Goal: Task Accomplishment & Management: Use online tool/utility

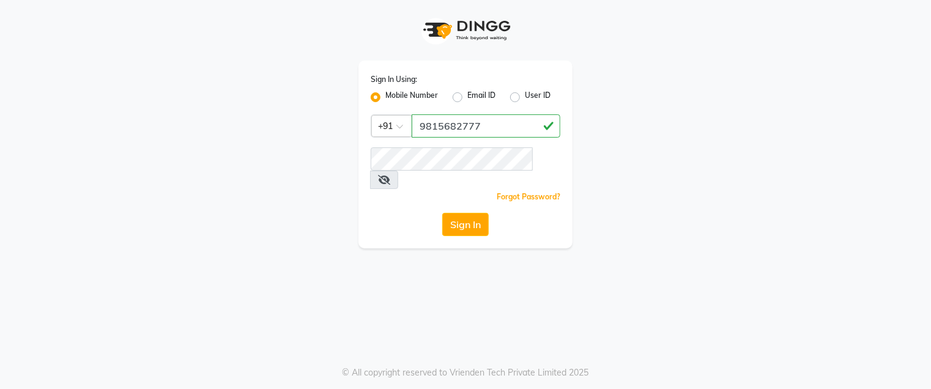
type input "9815682777"
click at [446, 213] on button "Sign In" at bounding box center [465, 224] width 46 height 23
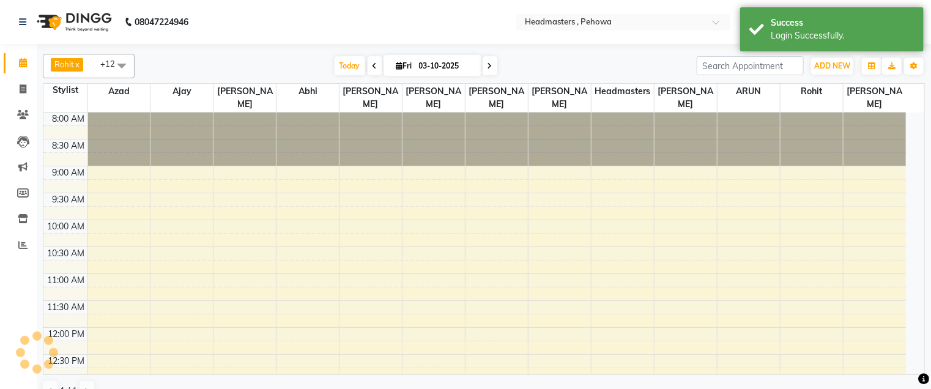
select select "en"
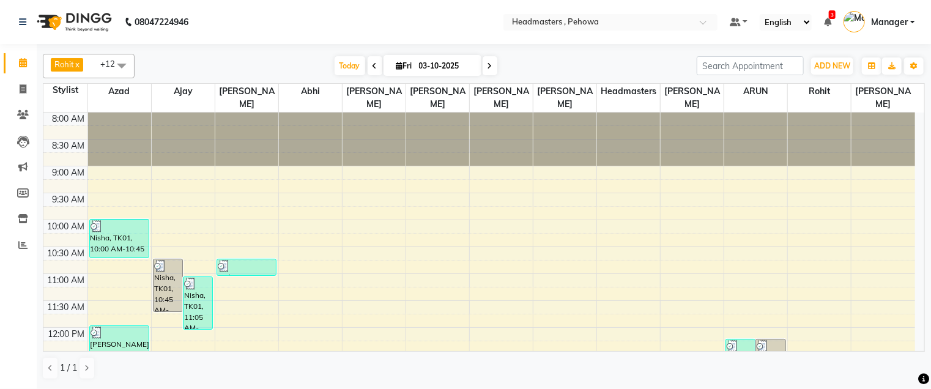
scroll to position [220, 0]
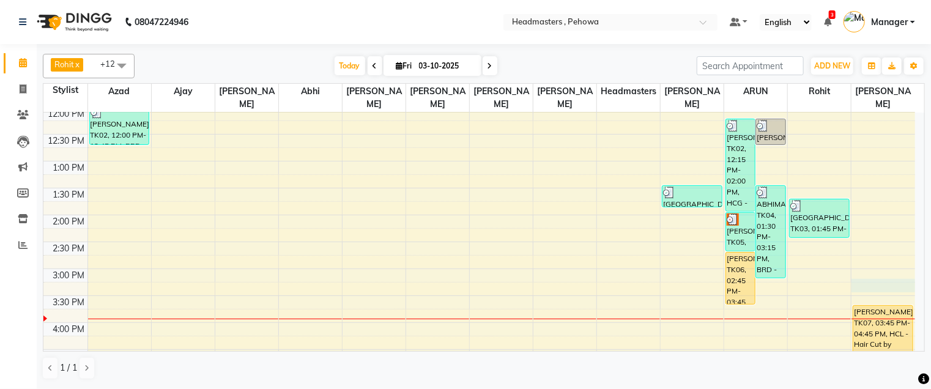
click at [914, 266] on div "8:00 AM 8:30 AM 9:00 AM 9:30 AM 10:00 AM 10:30 AM 11:00 AM 11:30 AM 12:00 PM 12…" at bounding box center [479, 268] width 872 height 753
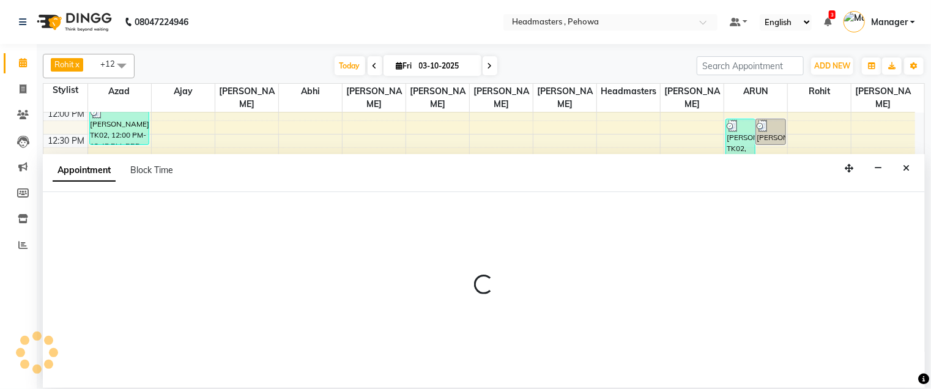
click at [922, 272] on div at bounding box center [484, 290] width 882 height 196
select select "88381"
select select "tentative"
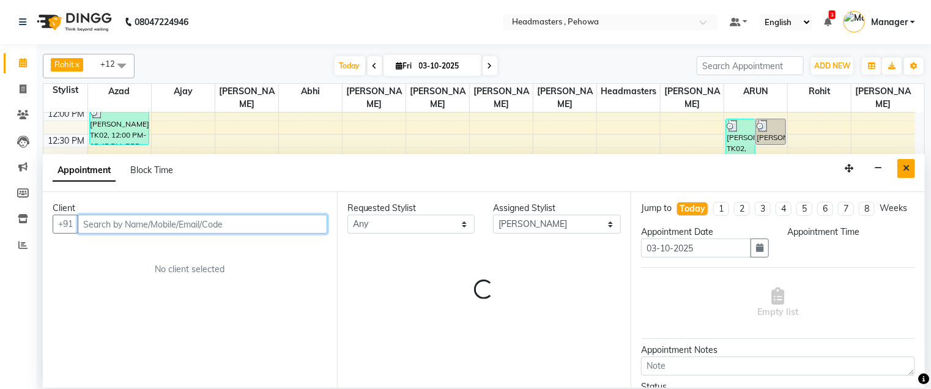
select select "915"
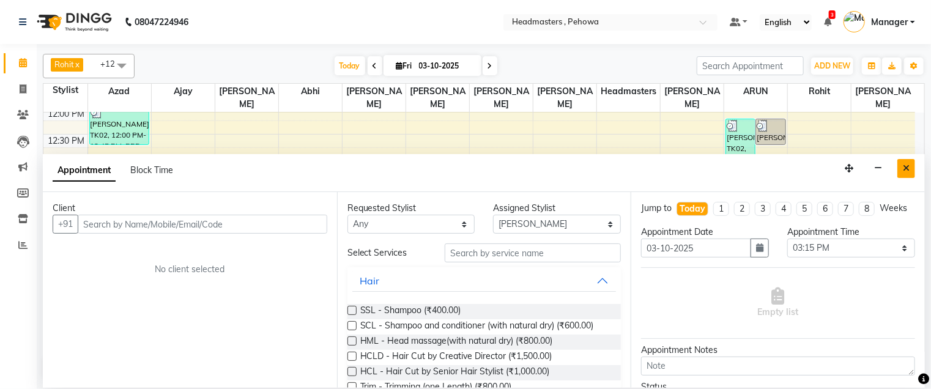
click at [905, 166] on icon "Close" at bounding box center [906, 168] width 7 height 9
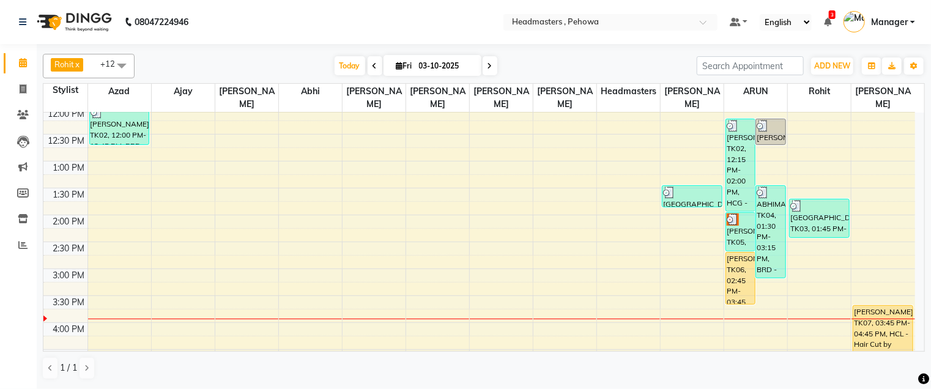
scroll to position [0, 0]
